Goal: Information Seeking & Learning: Learn about a topic

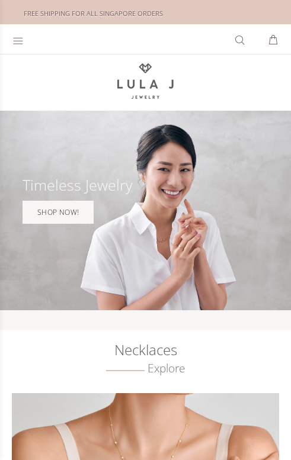
click at [21, 33] on div at bounding box center [19, 38] width 14 height 27
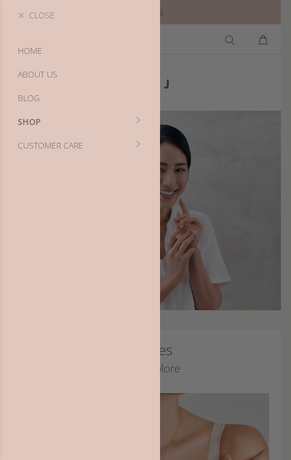
click at [220, 87] on div at bounding box center [145, 230] width 291 height 460
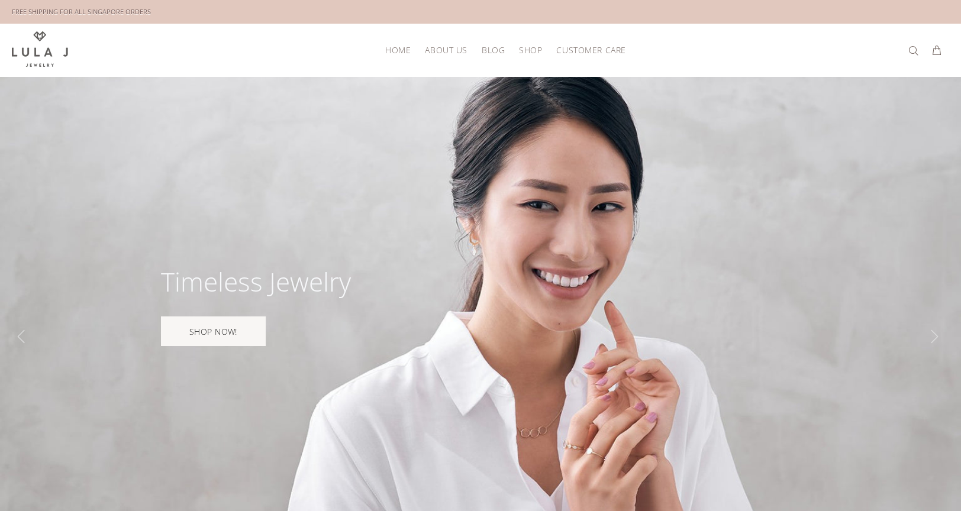
click at [163, 101] on div at bounding box center [480, 337] width 961 height 520
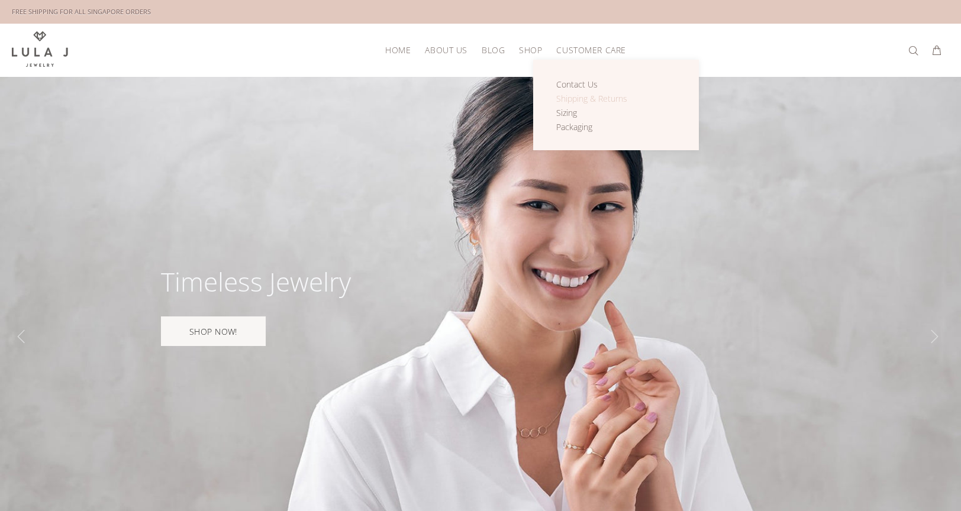
click at [581, 96] on span "Shipping & Returns" at bounding box center [591, 98] width 71 height 11
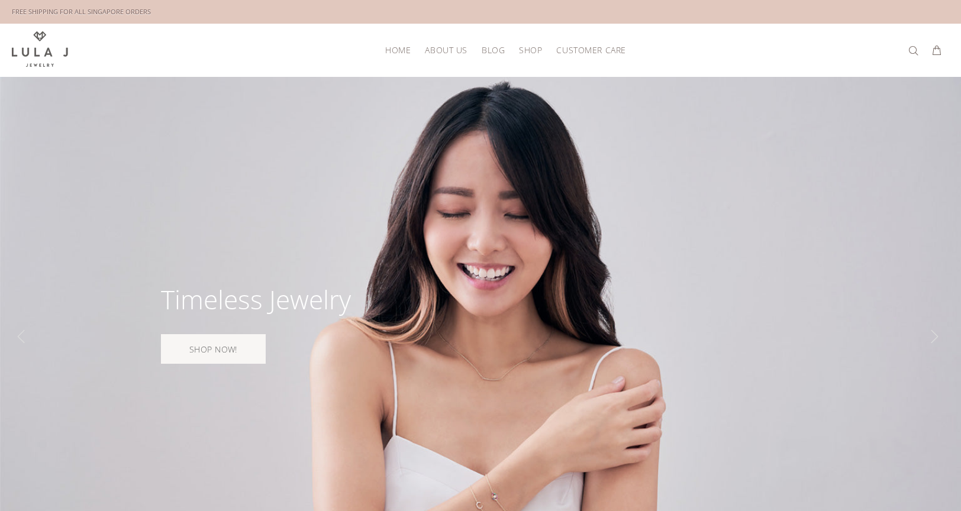
click at [446, 388] on div at bounding box center [480, 337] width 961 height 520
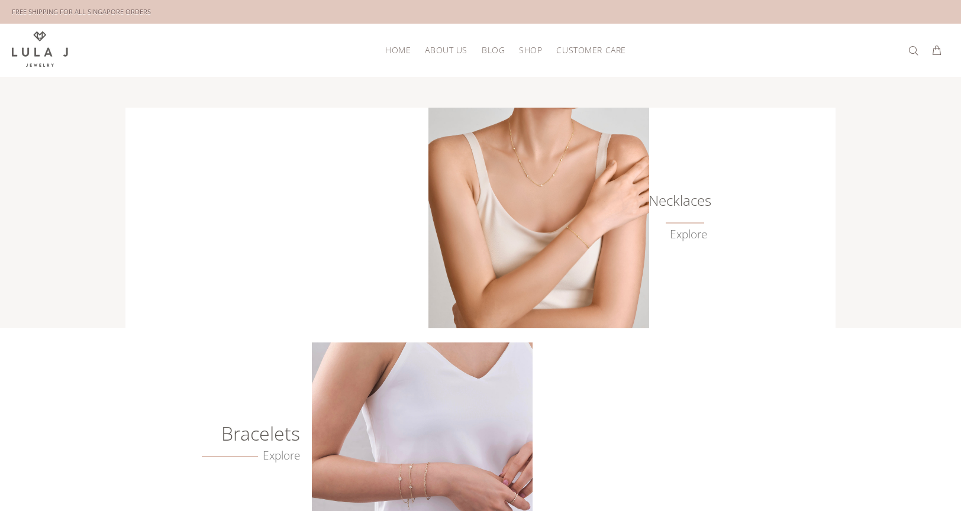
click at [395, 52] on span "HOME" at bounding box center [397, 50] width 25 height 9
click at [494, 49] on span "BLOG" at bounding box center [493, 50] width 23 height 9
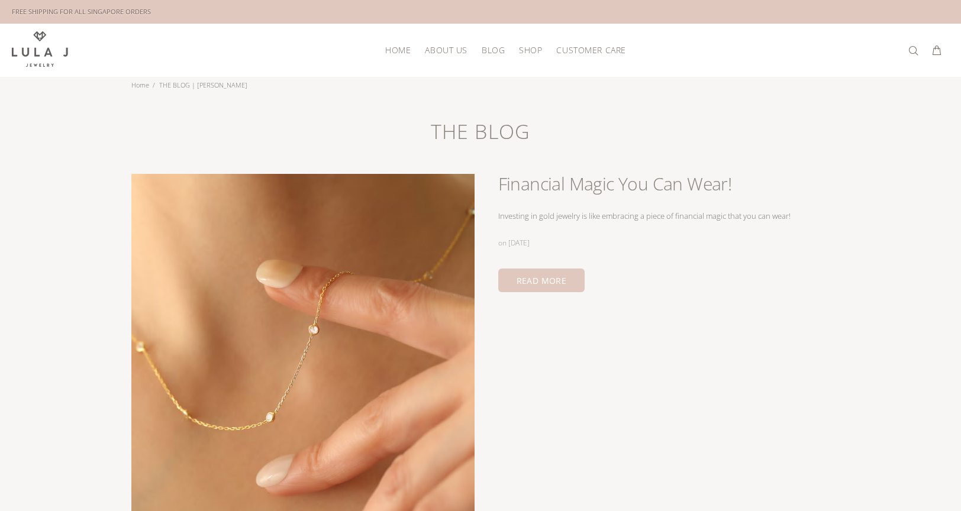
click at [537, 51] on span "SHOP" at bounding box center [530, 50] width 23 height 9
click at [578, 51] on span "CUSTOMER CARE" at bounding box center [590, 50] width 69 height 9
click at [583, 288] on link "READ MORE" at bounding box center [541, 281] width 87 height 24
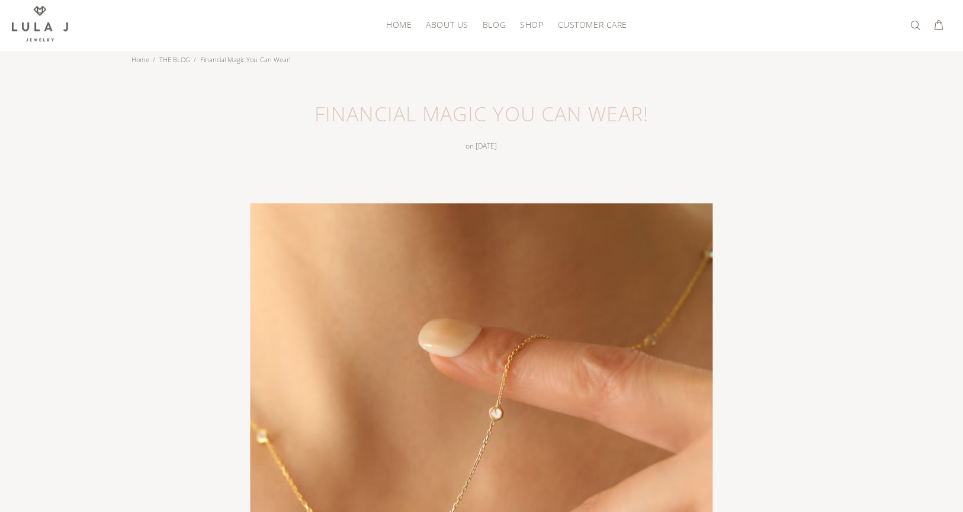
scroll to position [59, 0]
